Goal: Task Accomplishment & Management: Manage account settings

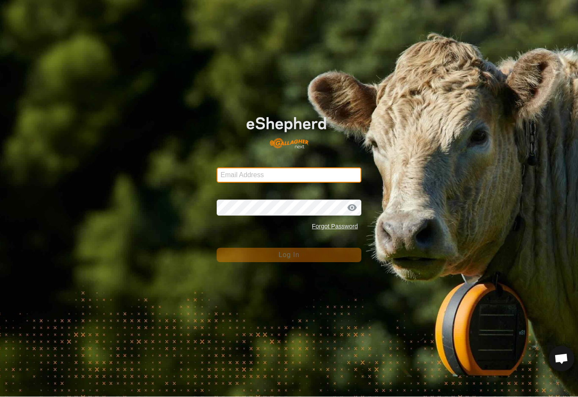
click at [340, 181] on input "Email Address" at bounding box center [288, 175] width 145 height 15
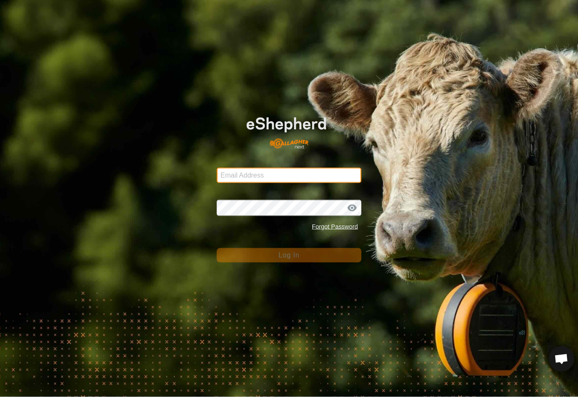
type input "Baribun@outlook.com"
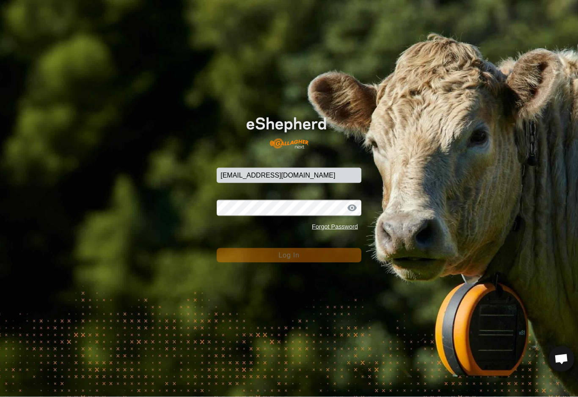
click at [289, 255] on button "Log In" at bounding box center [288, 255] width 145 height 14
